Goal: Find specific page/section: Find specific page/section

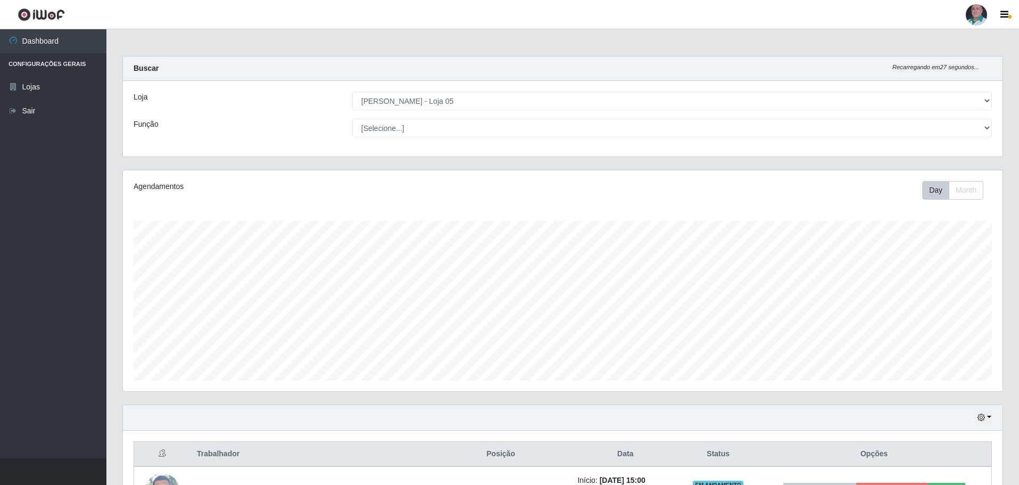
select select "252"
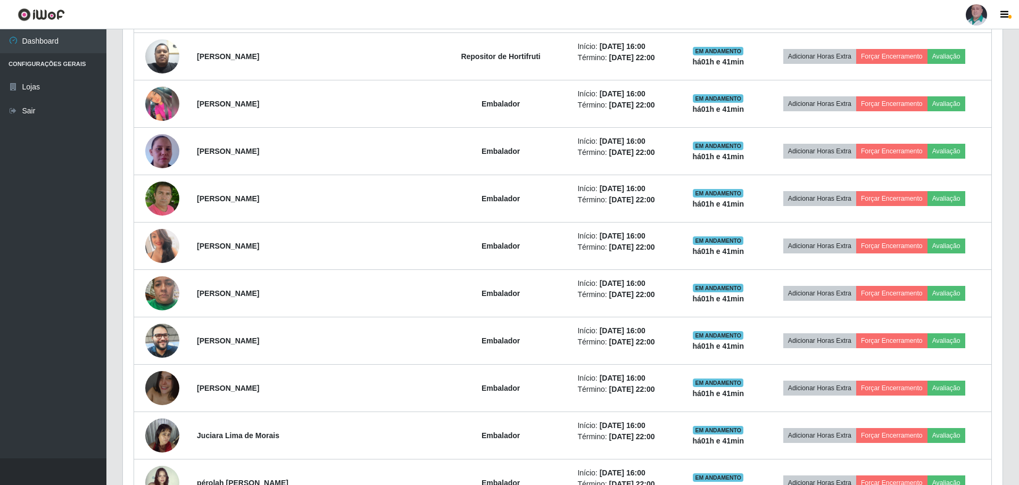
scroll to position [479, 0]
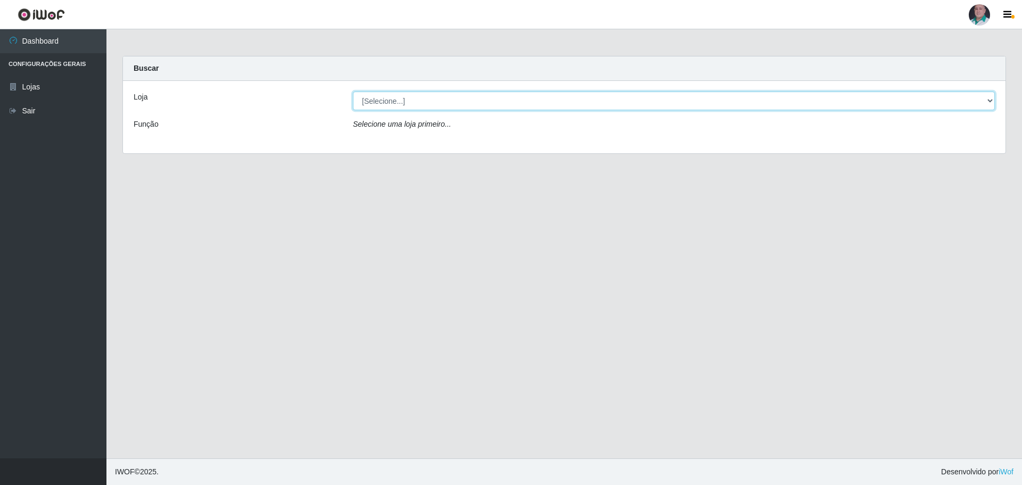
click at [395, 97] on select "[Selecione...] Mar Vermelho - Loja 05" at bounding box center [674, 101] width 642 height 19
select select "252"
click at [353, 92] on select "[Selecione...] Mar Vermelho - Loja 05" at bounding box center [674, 101] width 642 height 19
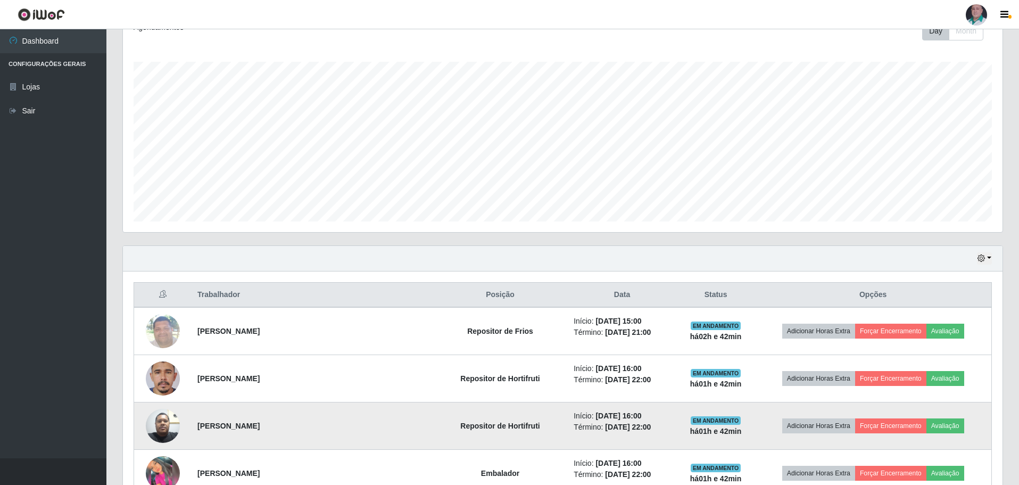
scroll to position [266, 0]
